Goal: Information Seeking & Learning: Learn about a topic

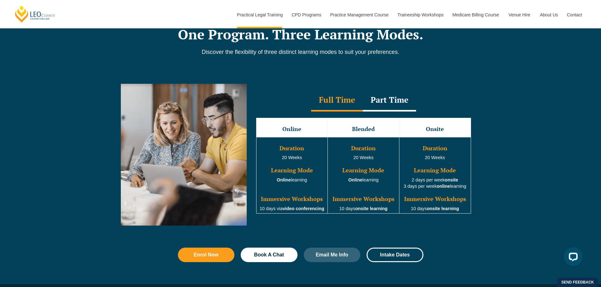
scroll to position [536, 0]
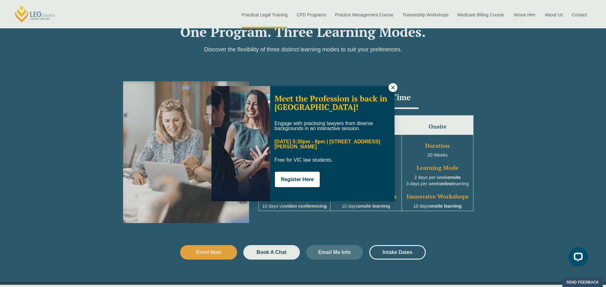
click at [392, 87] on icon at bounding box center [393, 88] width 6 height 6
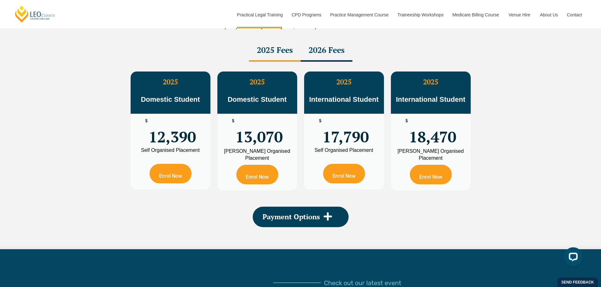
scroll to position [1135, 0]
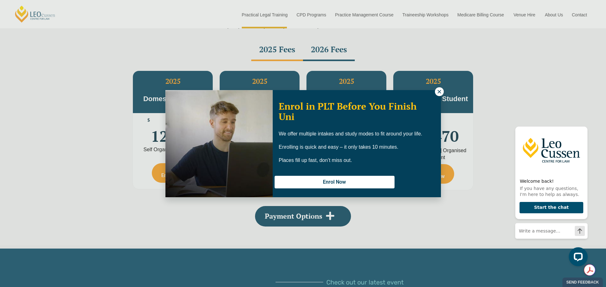
click at [436, 92] on icon at bounding box center [439, 92] width 6 height 6
